Goal: Task Accomplishment & Management: Manage account settings

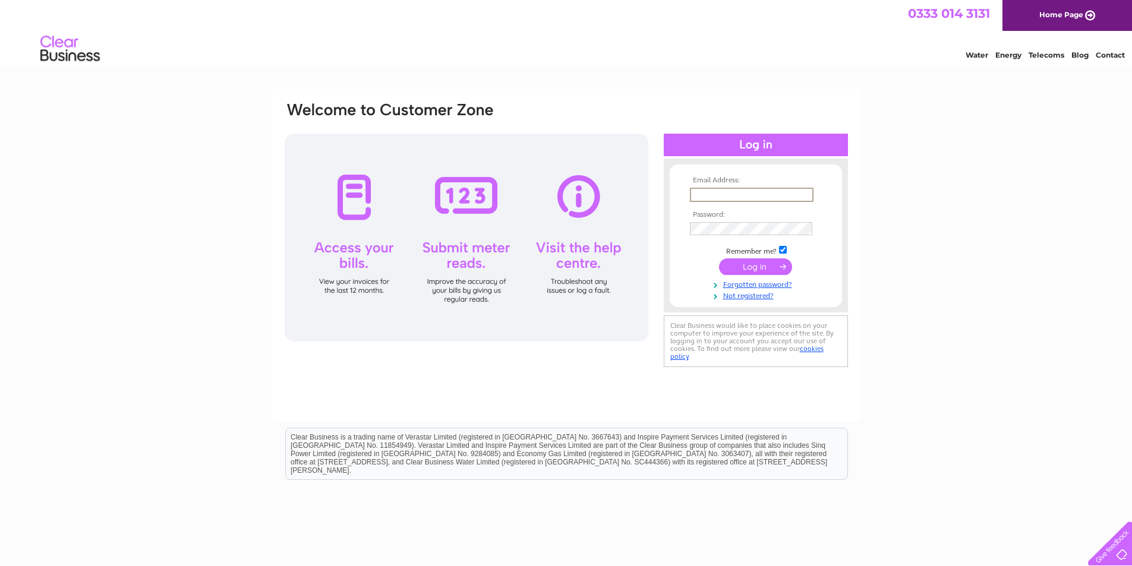
click at [751, 188] on input "text" at bounding box center [752, 195] width 124 height 14
type input "simon@whydobars.com"
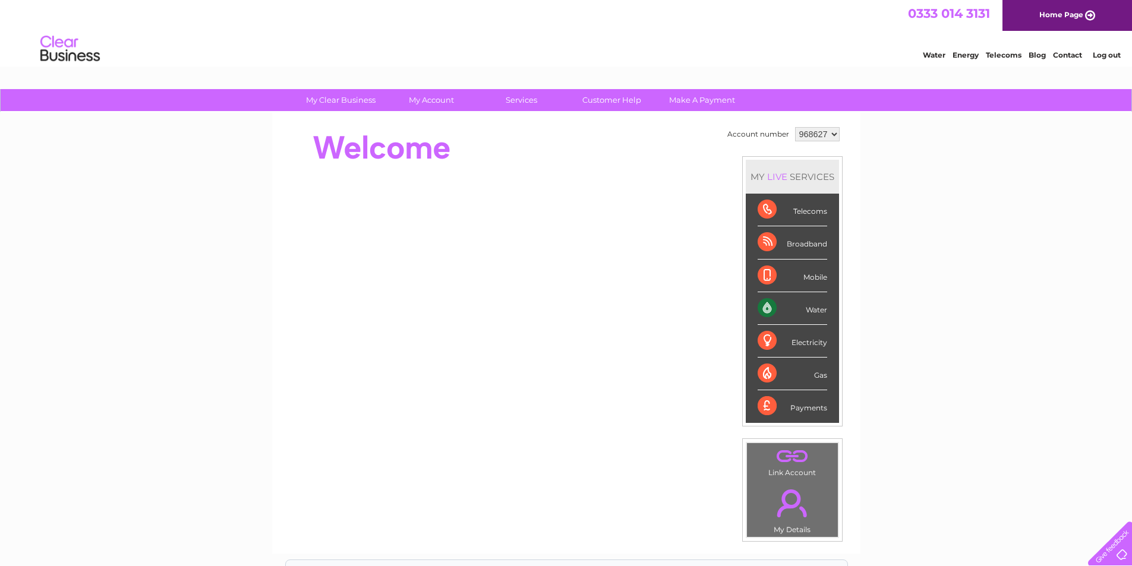
click at [814, 140] on select "968627" at bounding box center [817, 134] width 45 height 14
click at [819, 137] on select "968627" at bounding box center [817, 134] width 45 height 14
click at [1106, 53] on link "Log out" at bounding box center [1107, 55] width 28 height 9
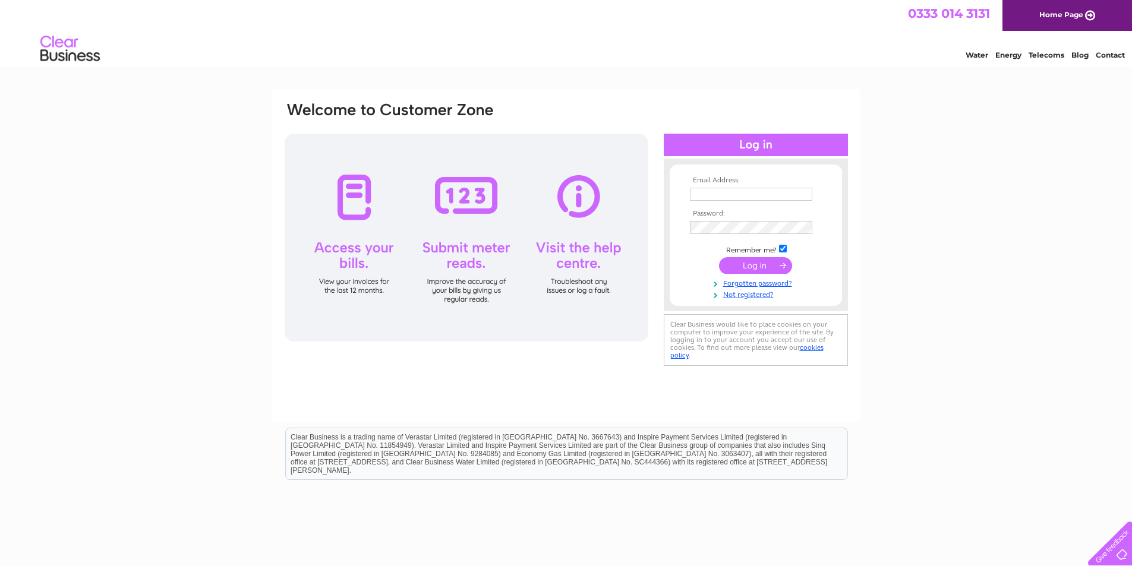
click at [746, 189] on input "text" at bounding box center [751, 194] width 122 height 13
type input "paul@factsandfigures.co.uk"
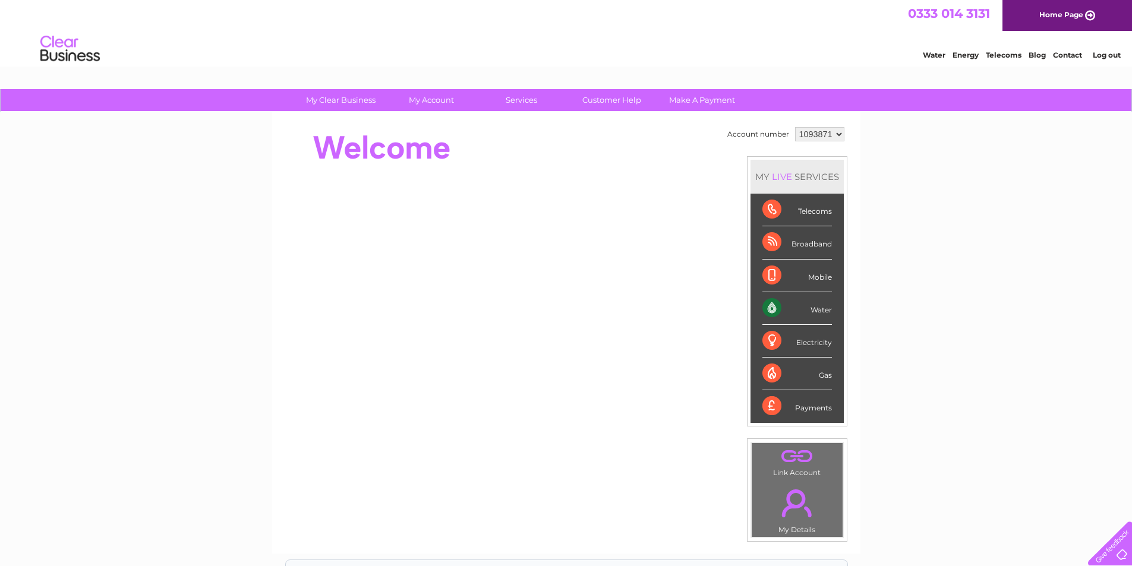
click at [821, 137] on select "1093871 1148229 1148549" at bounding box center [819, 134] width 49 height 14
select select "1148229"
click at [795, 127] on select "1093871 1148229 1148549" at bounding box center [819, 134] width 49 height 14
click at [906, 129] on div "My Clear Business Login Details My Details My Preferences Link Account My Accou…" at bounding box center [566, 423] width 1132 height 668
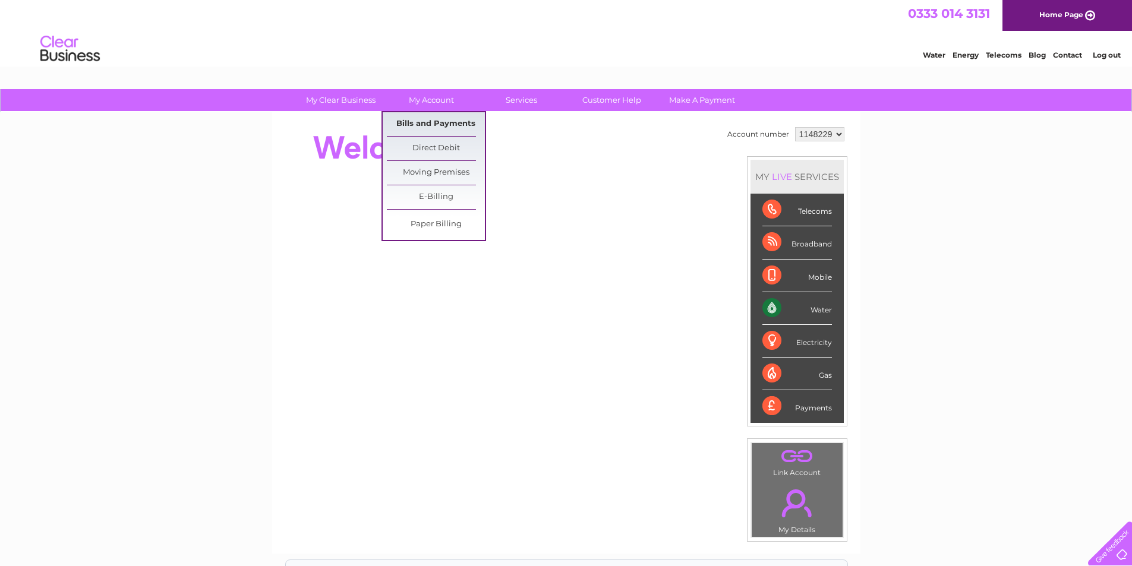
click at [445, 123] on link "Bills and Payments" at bounding box center [436, 124] width 98 height 24
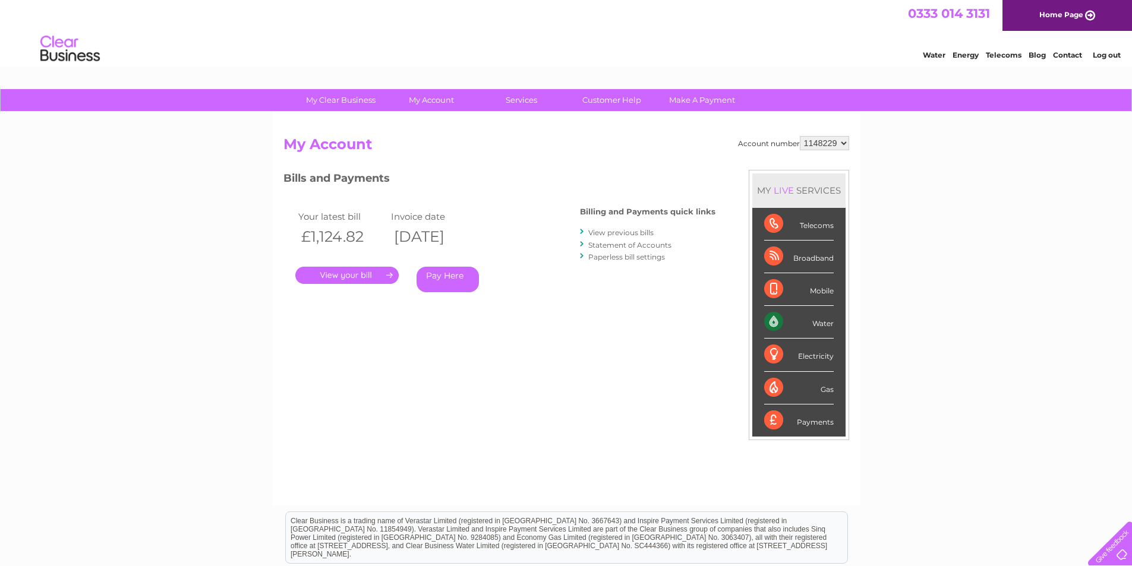
click at [371, 273] on link "." at bounding box center [346, 275] width 103 height 17
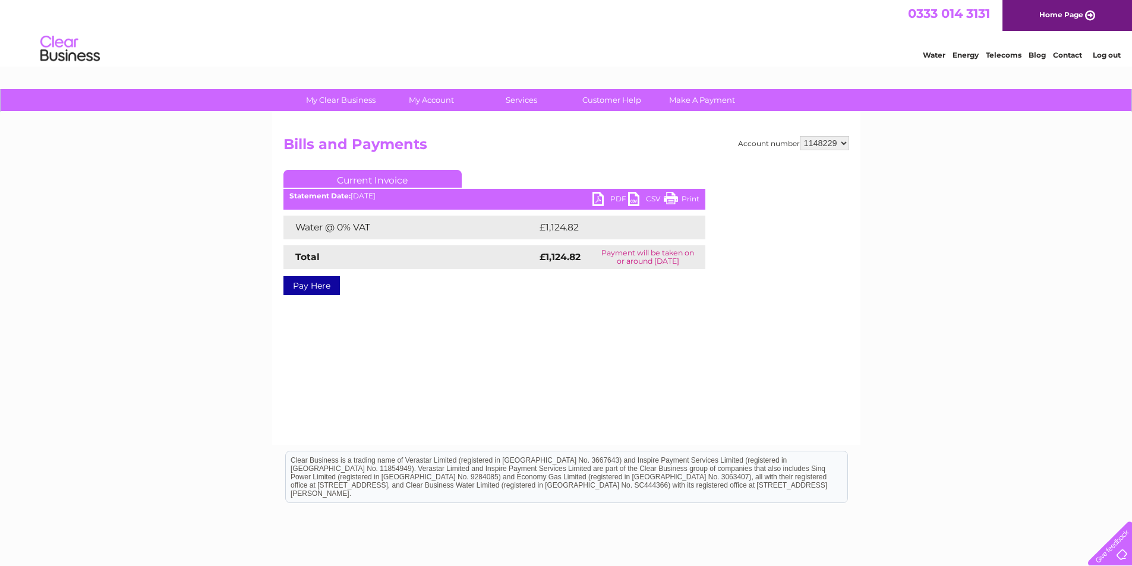
click at [604, 200] on link "PDF" at bounding box center [611, 200] width 36 height 17
